Goal: Information Seeking & Learning: Learn about a topic

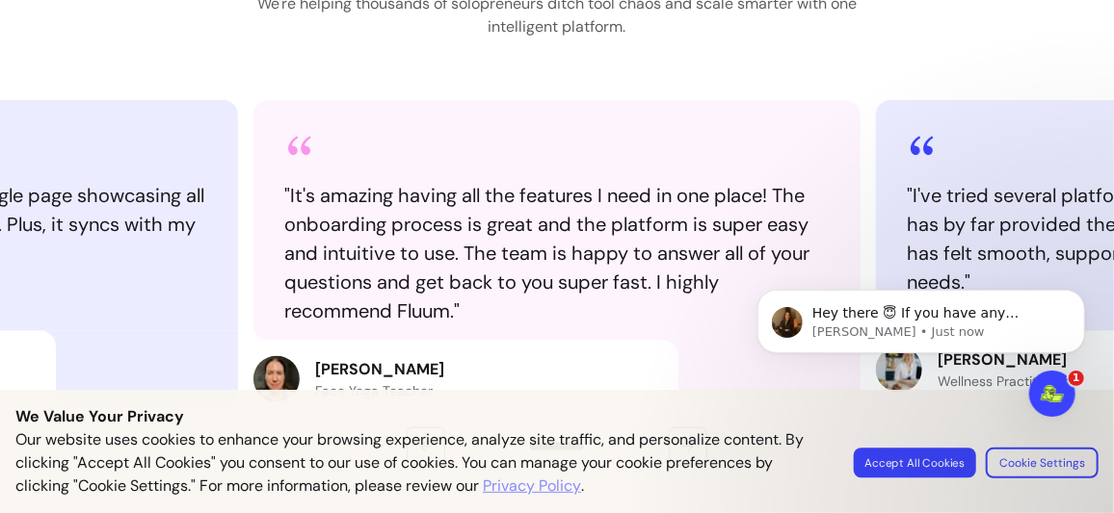
drag, startPoint x: 969, startPoint y: 470, endPoint x: 944, endPoint y: 470, distance: 25.0
click at [968, 470] on button "Accept All Cookies" at bounding box center [914, 463] width 122 height 30
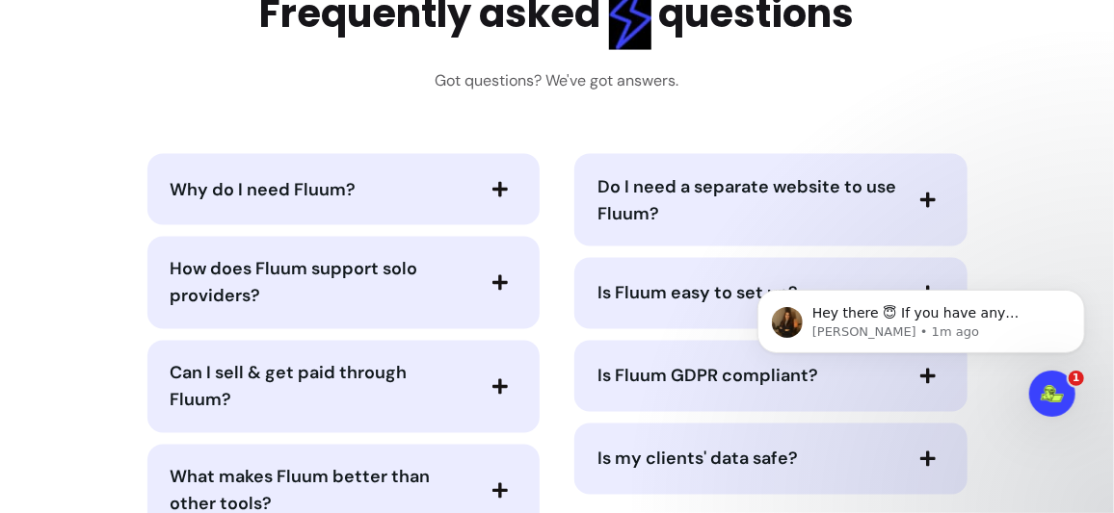
scroll to position [4430, 0]
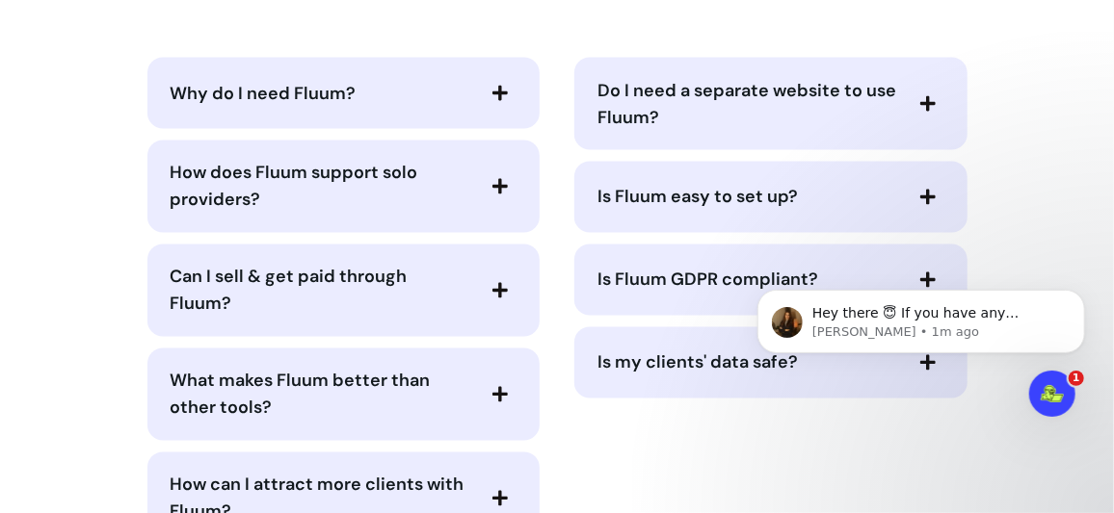
click at [920, 197] on icon "button" at bounding box center [927, 197] width 15 height 15
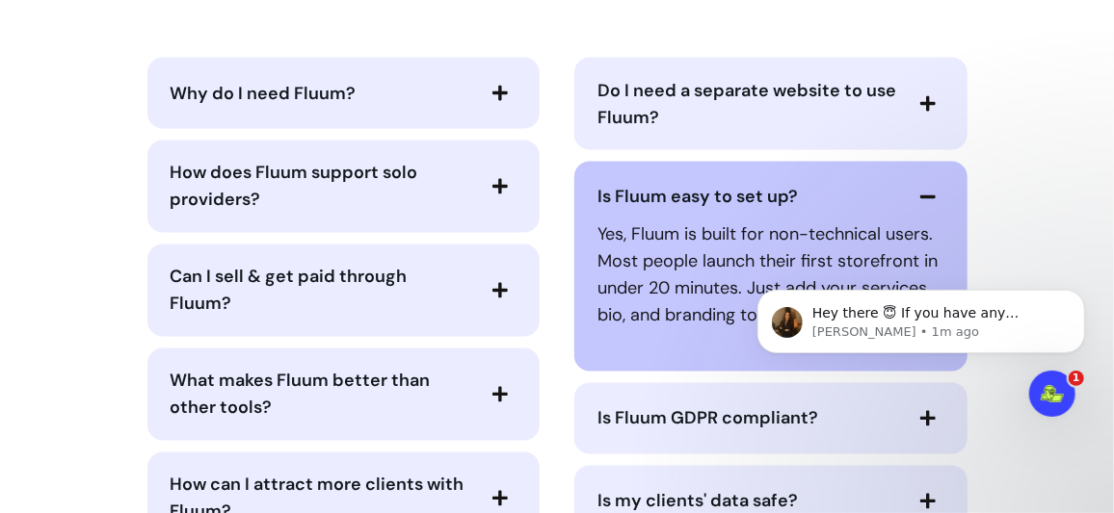
scroll to position [4623, 0]
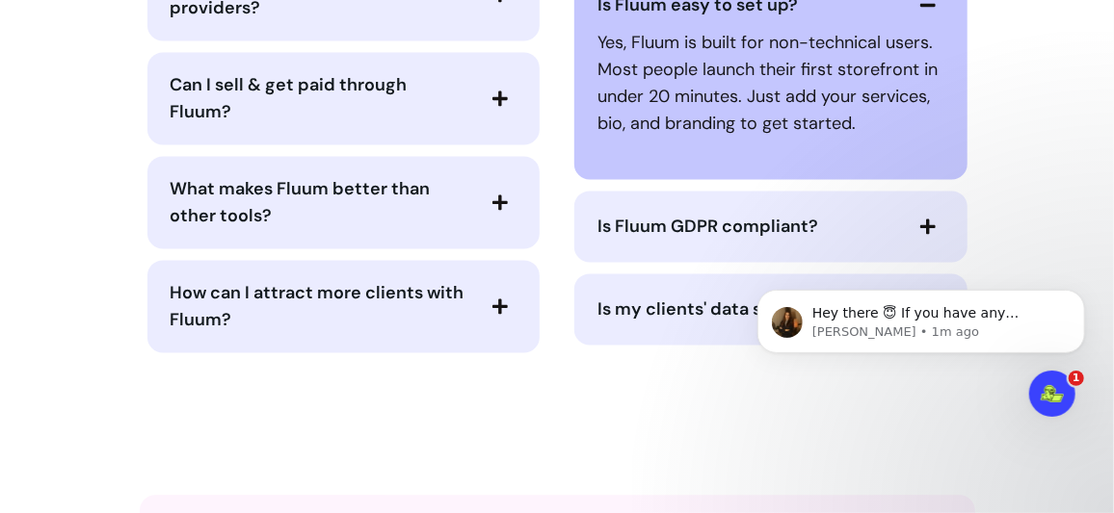
click at [727, 229] on span "Is Fluum GDPR compliant?" at bounding box center [707, 226] width 221 height 23
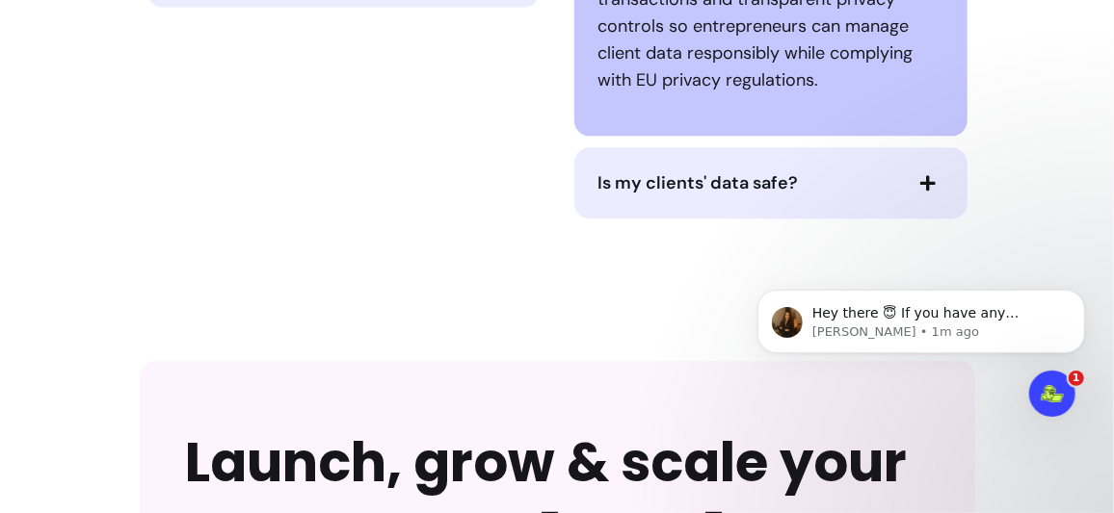
scroll to position [5008, 0]
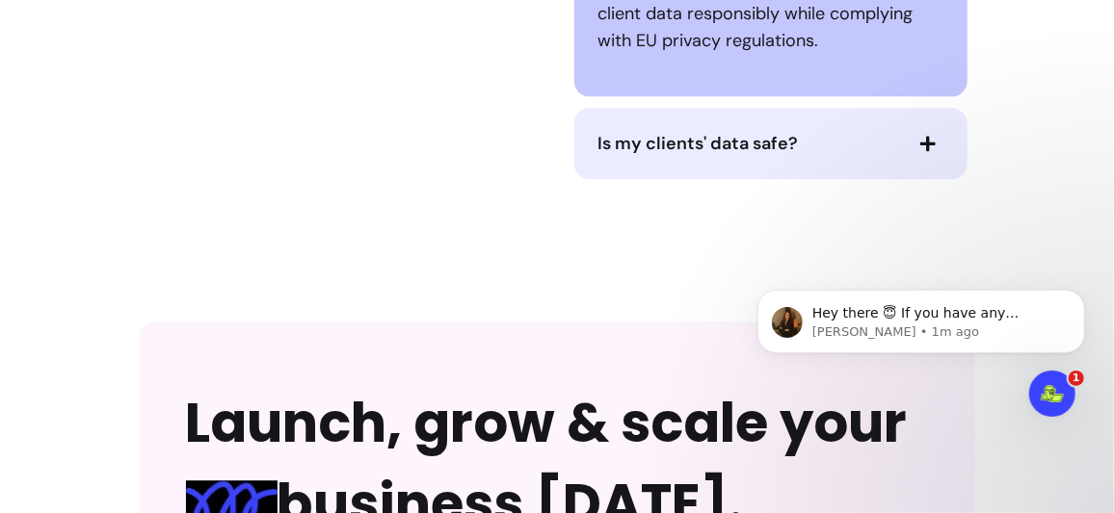
click at [709, 143] on span "Is my clients' data safe?" at bounding box center [697, 143] width 200 height 23
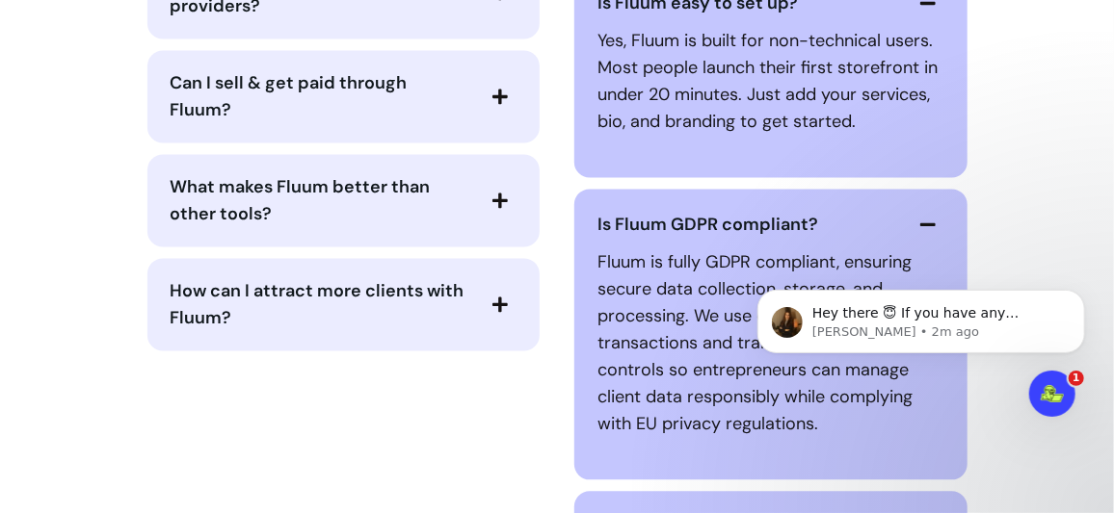
scroll to position [4623, 0]
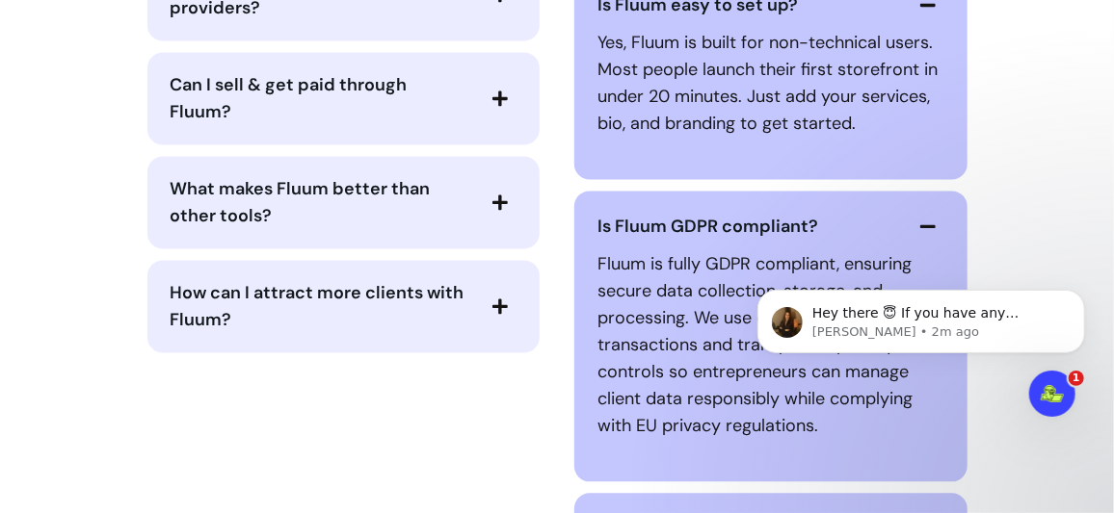
click at [493, 199] on icon "button" at bounding box center [499, 202] width 15 height 15
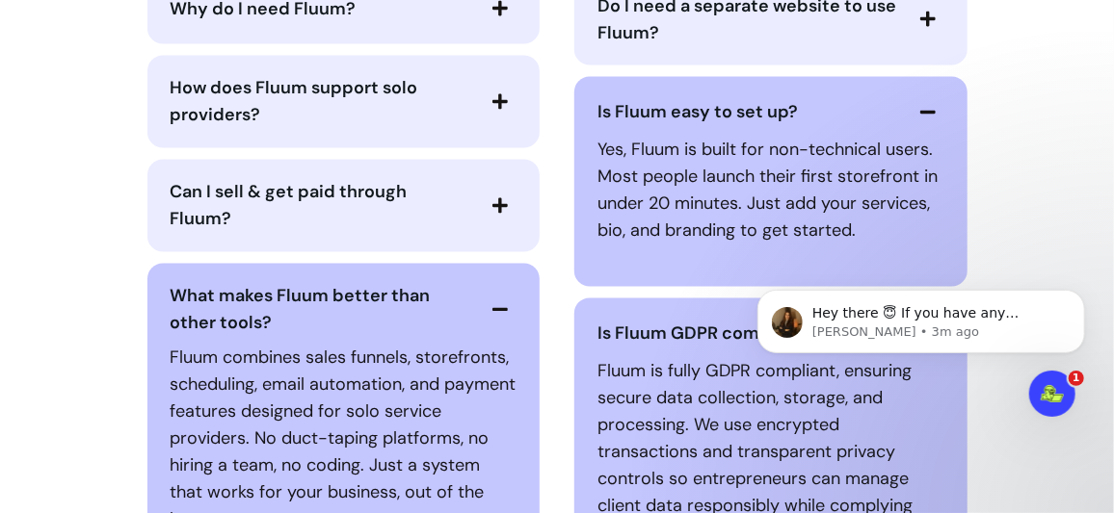
scroll to position [4430, 0]
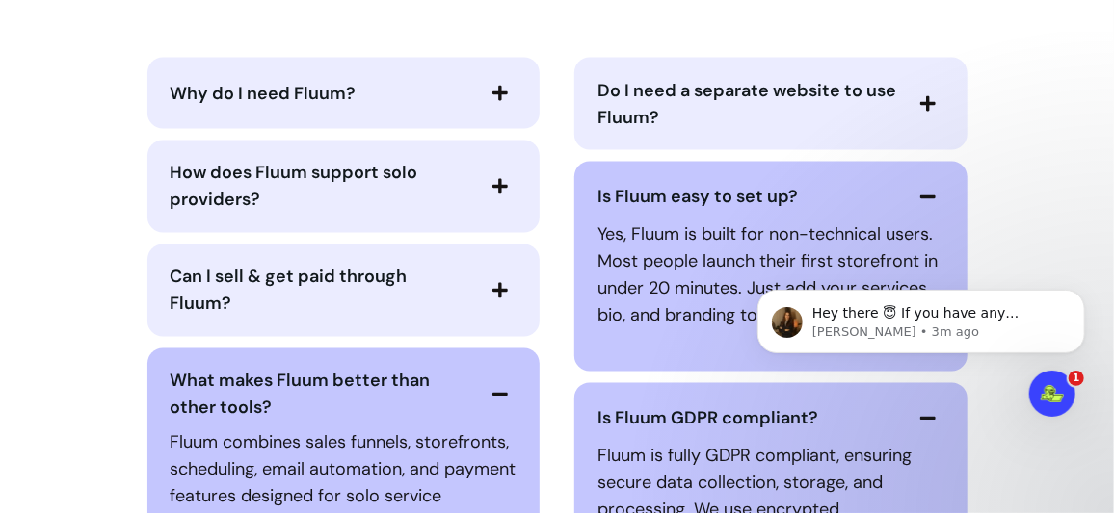
click at [292, 175] on span "How does Fluum support solo providers?" at bounding box center [294, 187] width 248 height 50
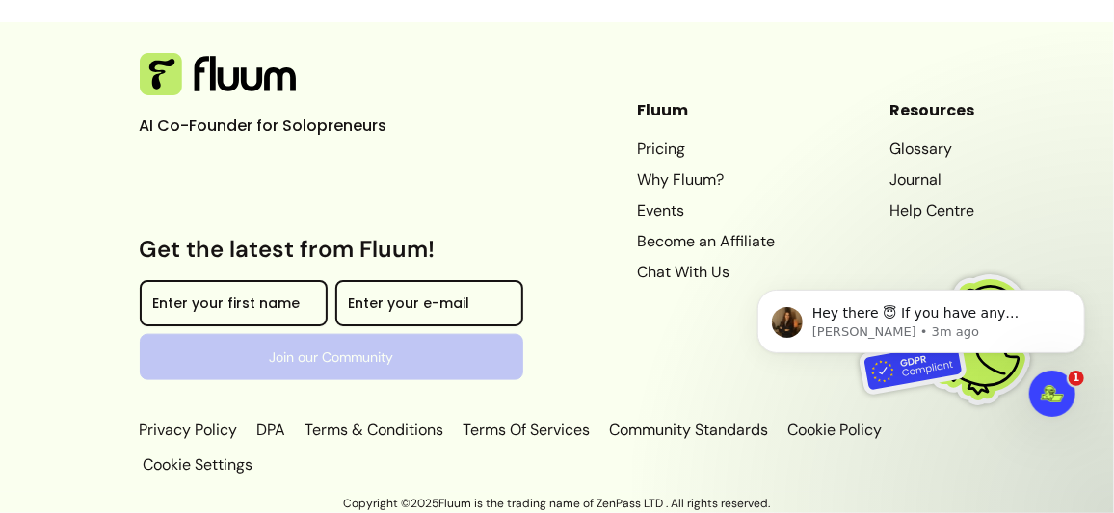
scroll to position [6921, 0]
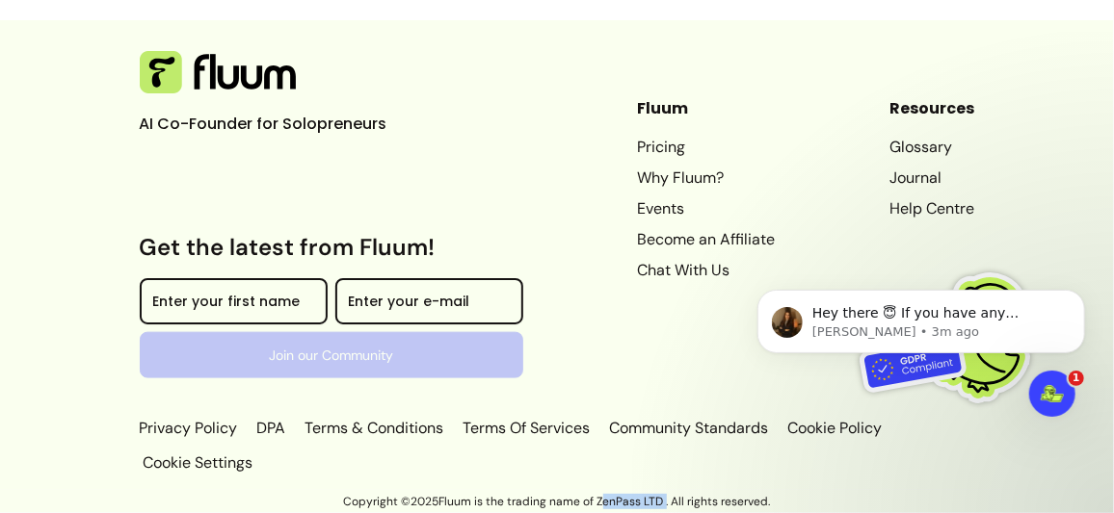
drag, startPoint x: 657, startPoint y: 502, endPoint x: 590, endPoint y: 496, distance: 67.7
click at [590, 496] on p "Copyright © 2025 Fluum is the trading name of ZenPass LTD . All rights reserved." at bounding box center [557, 501] width 1114 height 15
copy p "ZenPass LTD"
